Goal: Entertainment & Leisure: Consume media (video, audio)

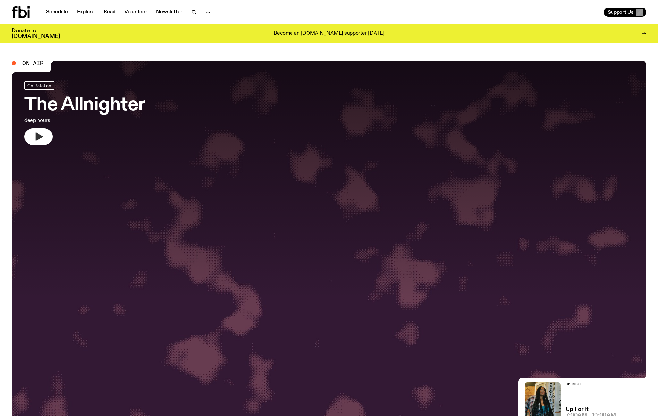
click at [39, 138] on icon "button" at bounding box center [39, 136] width 7 height 8
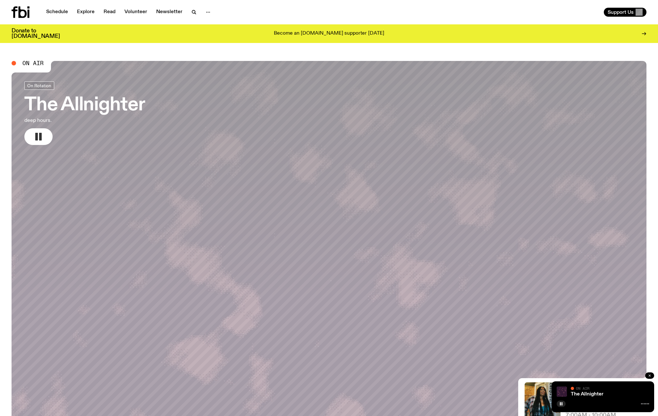
click at [651, 375] on icon "button" at bounding box center [650, 376] width 2 height 2
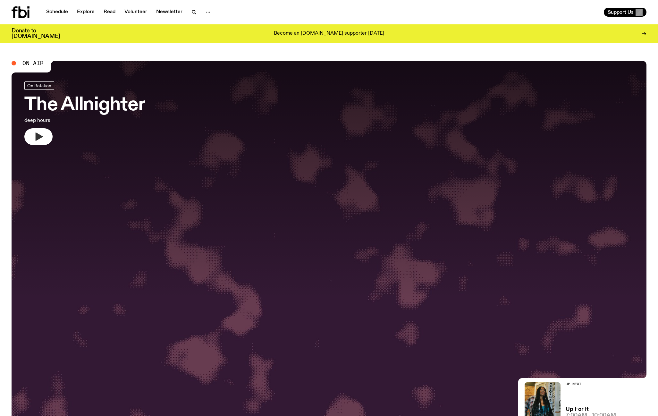
scroll to position [2, 0]
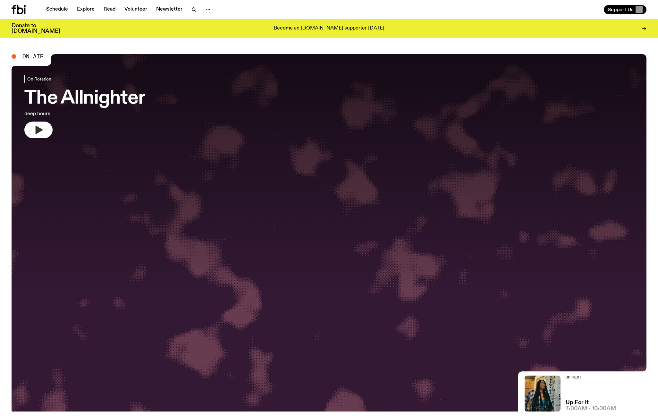
click at [369, 287] on div at bounding box center [329, 173] width 635 height 238
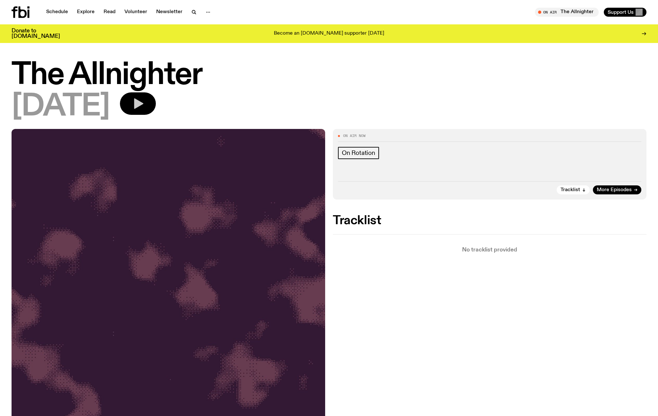
click at [144, 103] on icon "button" at bounding box center [138, 103] width 13 height 13
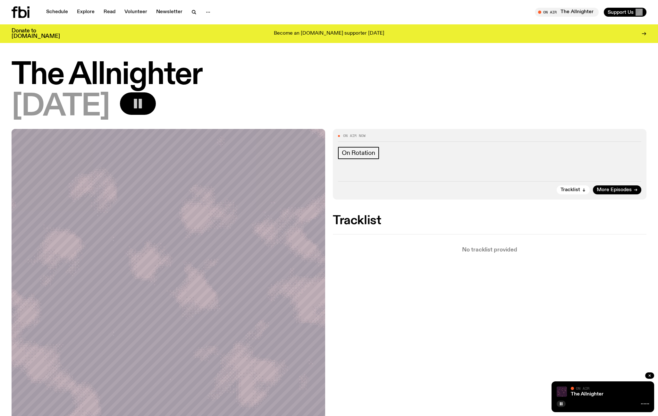
click at [19, 12] on icon at bounding box center [23, 12] width 8 height 12
